Goal: Task Accomplishment & Management: Manage account settings

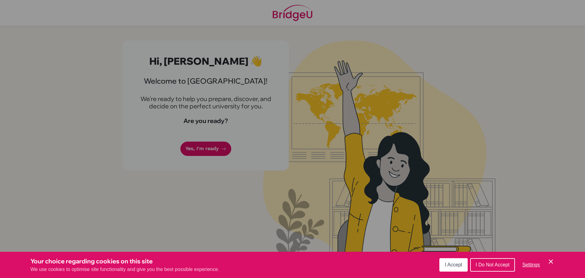
click at [551, 260] on icon "Cookie Control Close Icon" at bounding box center [551, 261] width 7 height 7
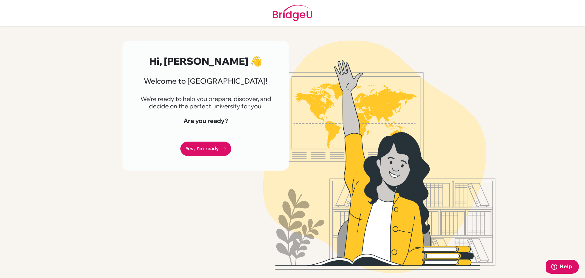
click at [293, 31] on div "Hi, [PERSON_NAME] 👋 Welcome to [GEOGRAPHIC_DATA]! We're ready to help you prepa…" at bounding box center [293, 152] width 348 height 252
click at [299, 15] on img at bounding box center [293, 13] width 40 height 26
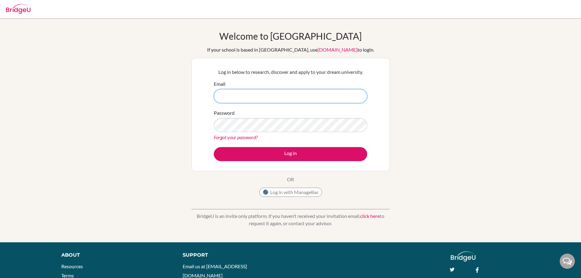
click at [242, 98] on input "Email" at bounding box center [290, 96] width 153 height 14
type input "y"
click at [255, 97] on input "Email" at bounding box center [290, 96] width 153 height 14
type input "thanmaya10@trins.org"
click at [214, 147] on button "Log in" at bounding box center [290, 154] width 153 height 14
